Goal: Transaction & Acquisition: Purchase product/service

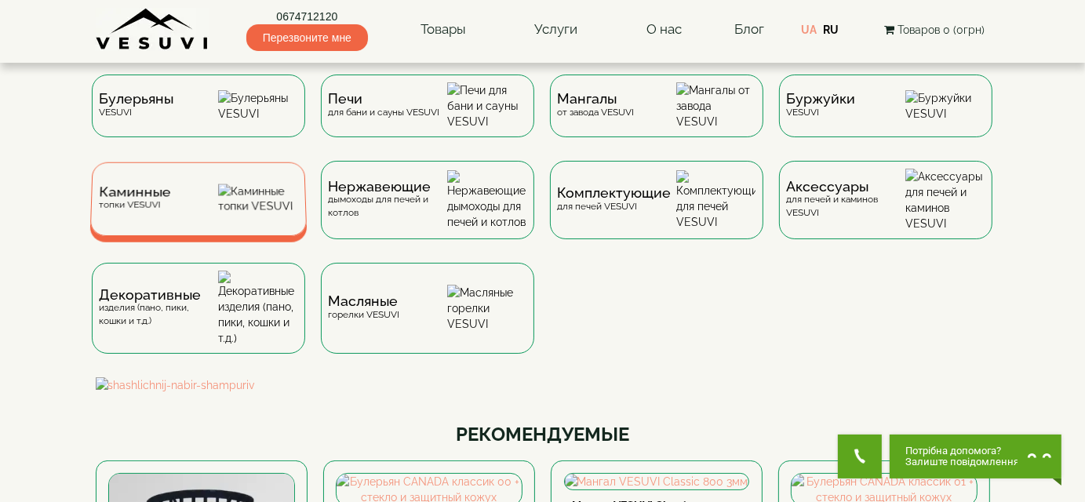
click at [126, 199] on span "Каминные" at bounding box center [135, 193] width 72 height 12
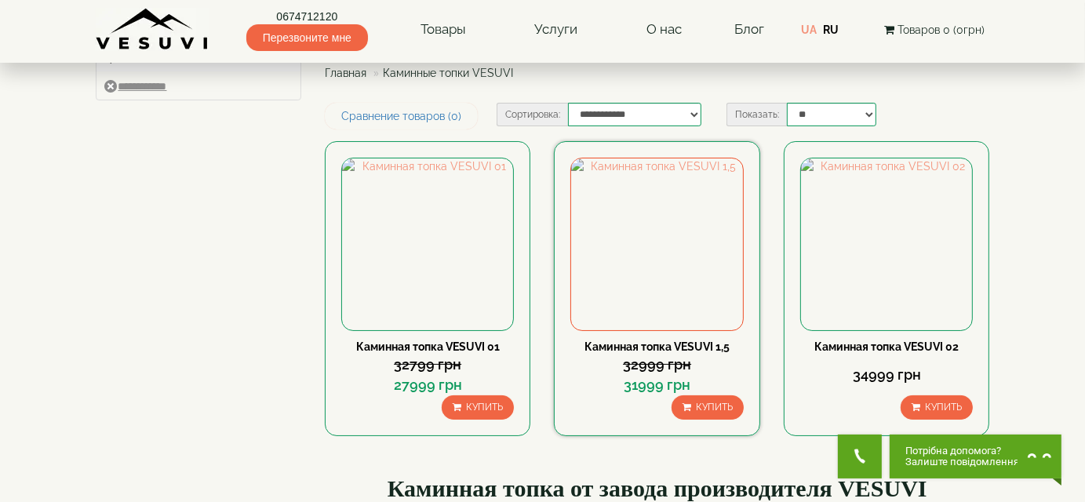
scroll to position [157, 0]
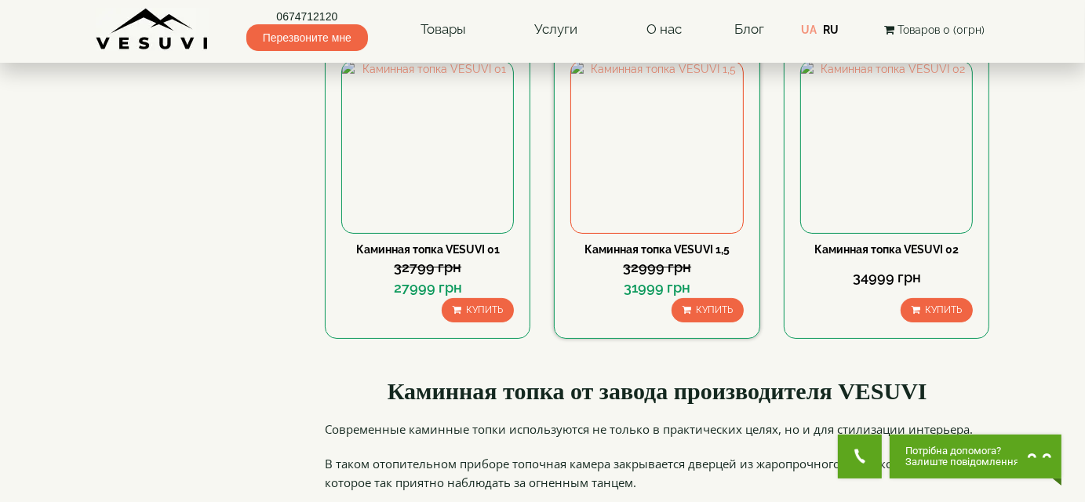
click at [669, 245] on link "Каминная топка VESUVI 1,5" at bounding box center [657, 249] width 145 height 13
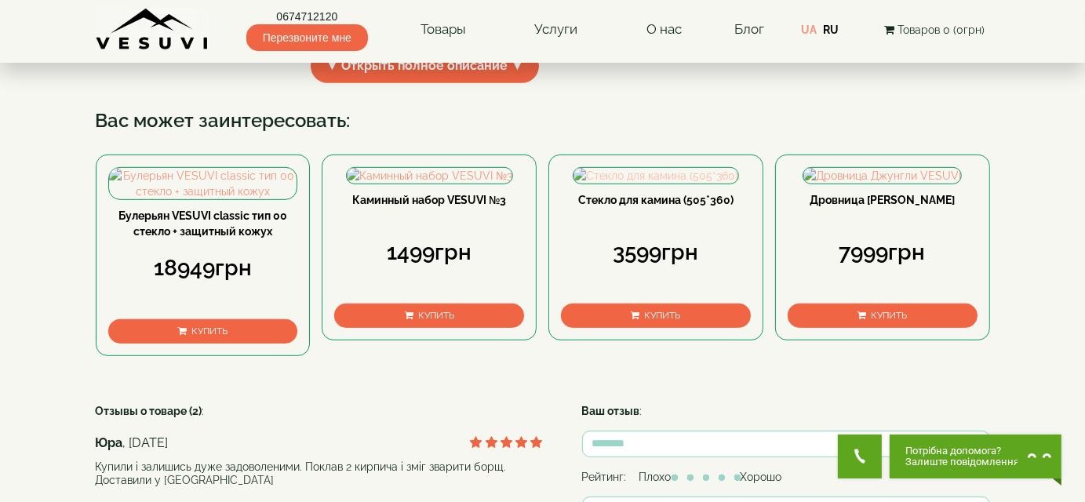
scroll to position [706, 0]
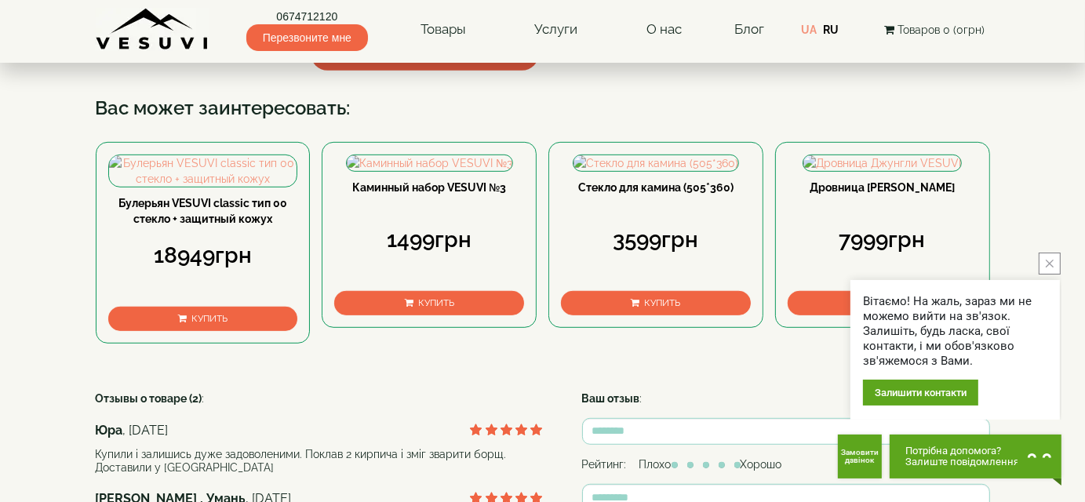
click at [475, 71] on span "▼ Открыть полное описание ▼" at bounding box center [425, 54] width 229 height 34
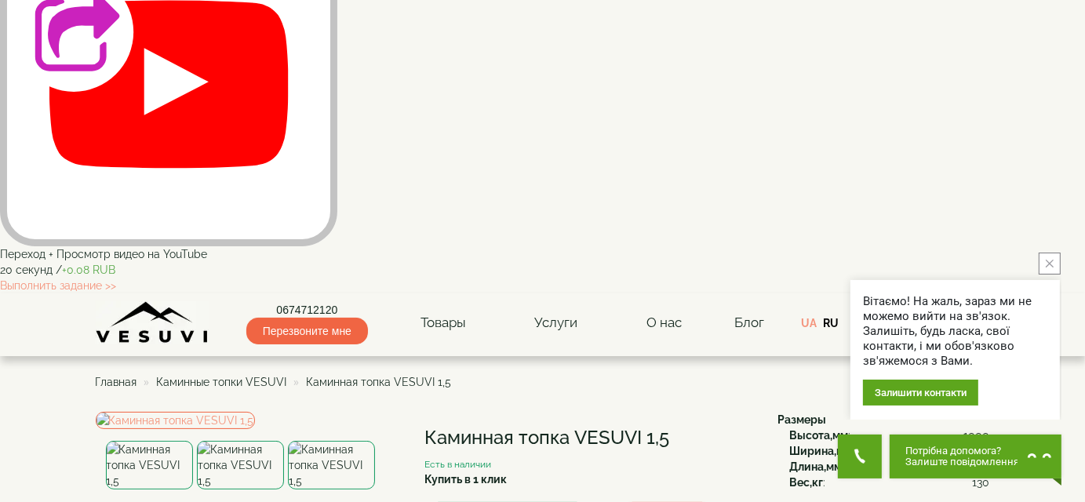
scroll to position [0, 0]
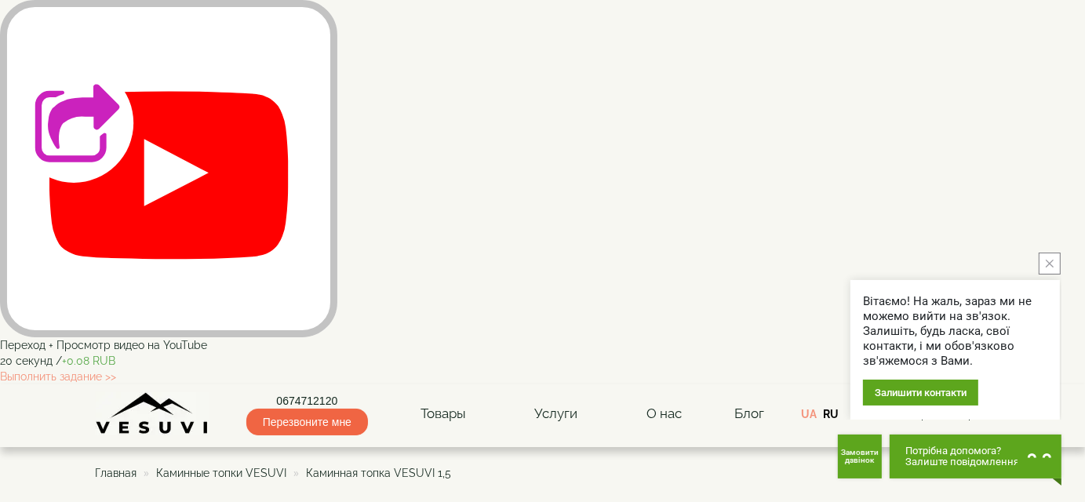
drag, startPoint x: 304, startPoint y: 90, endPoint x: 445, endPoint y: 86, distance: 141.3
click at [449, 459] on ul "Главная Каминные топки VESUVI Каминная топка VESUVI 1,5" at bounding box center [543, 473] width 895 height 28
